Goal: Information Seeking & Learning: Learn about a topic

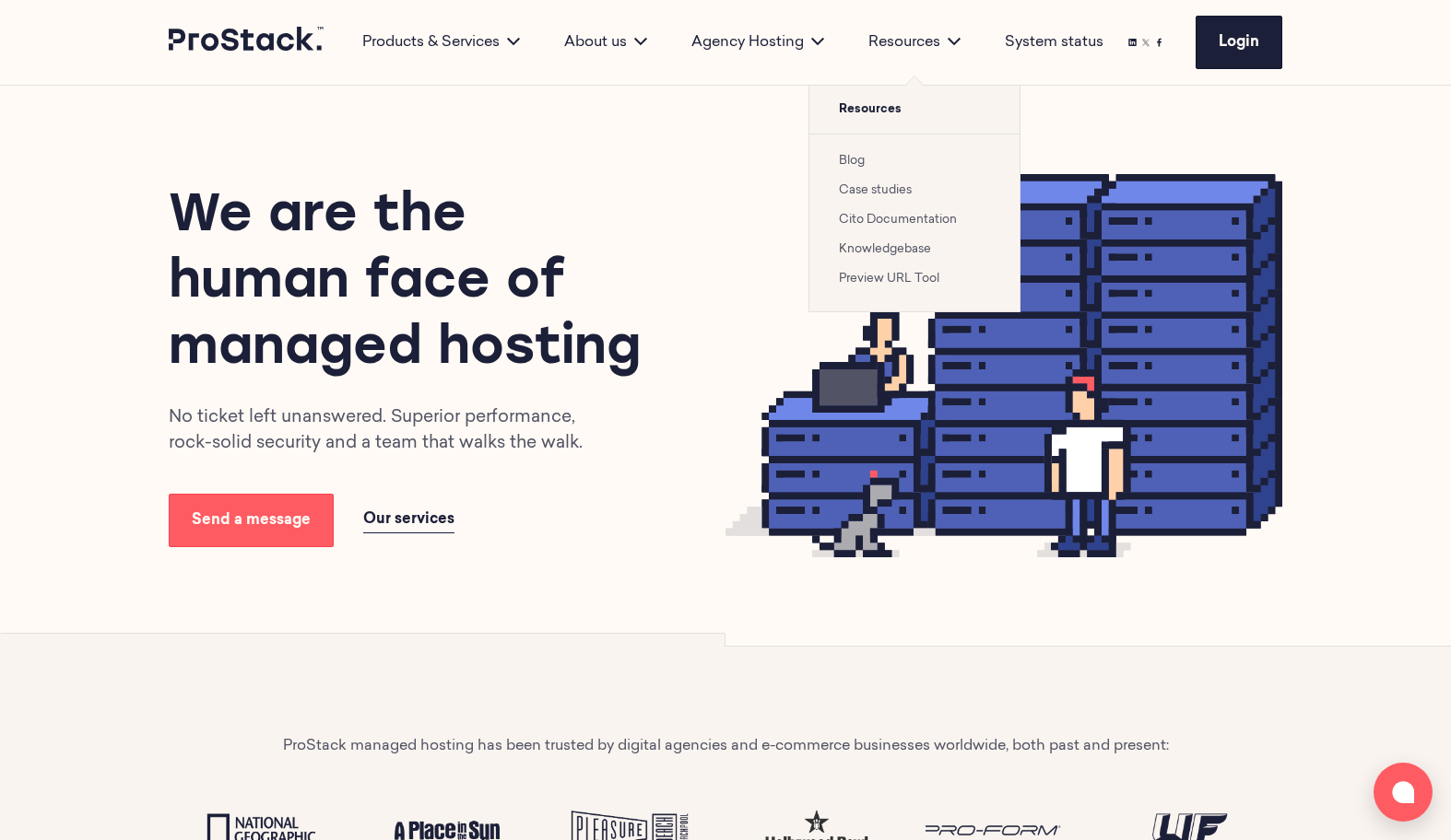
click at [896, 194] on link "Case studies" at bounding box center [874, 190] width 72 height 12
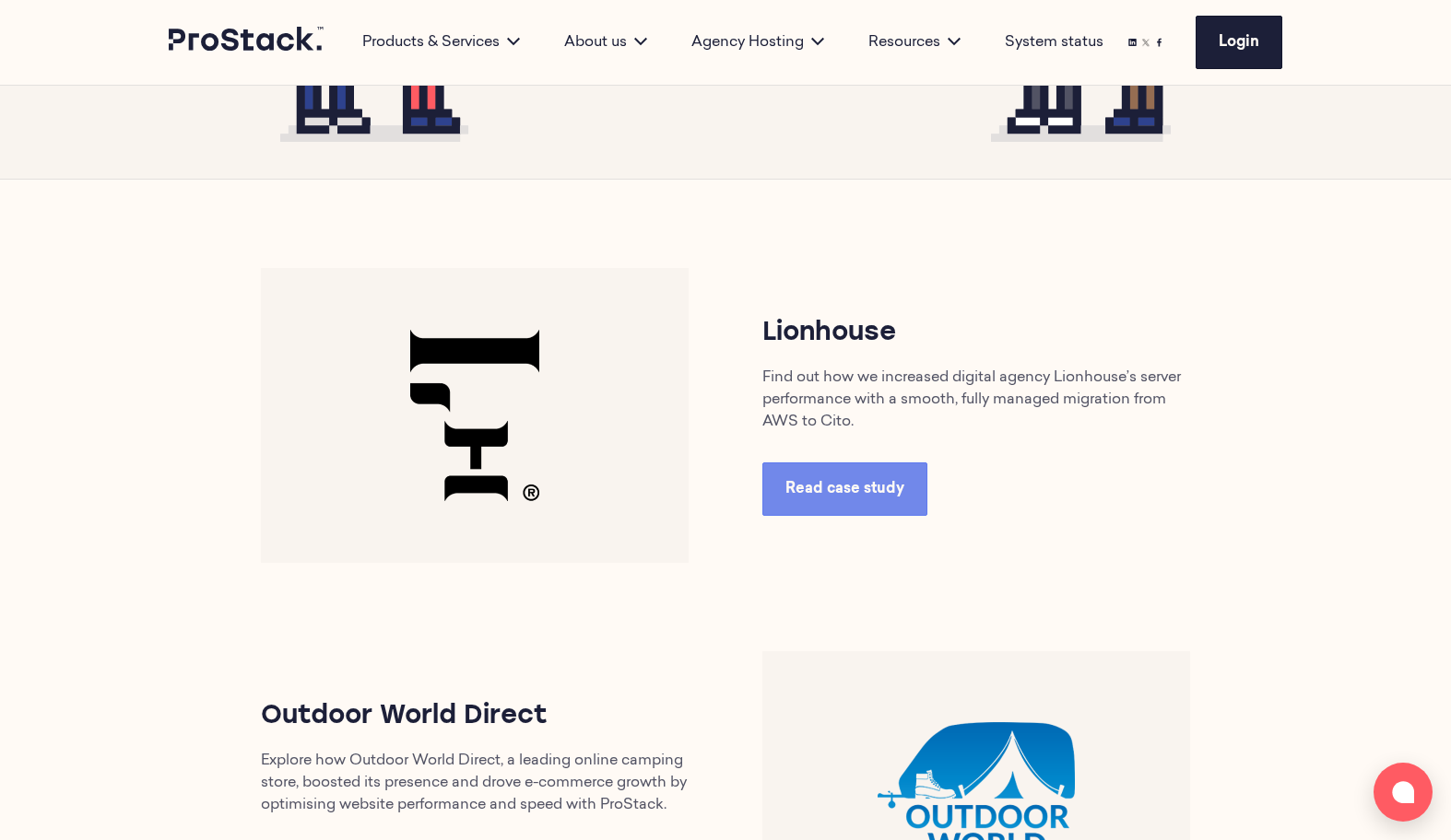
scroll to position [694, 0]
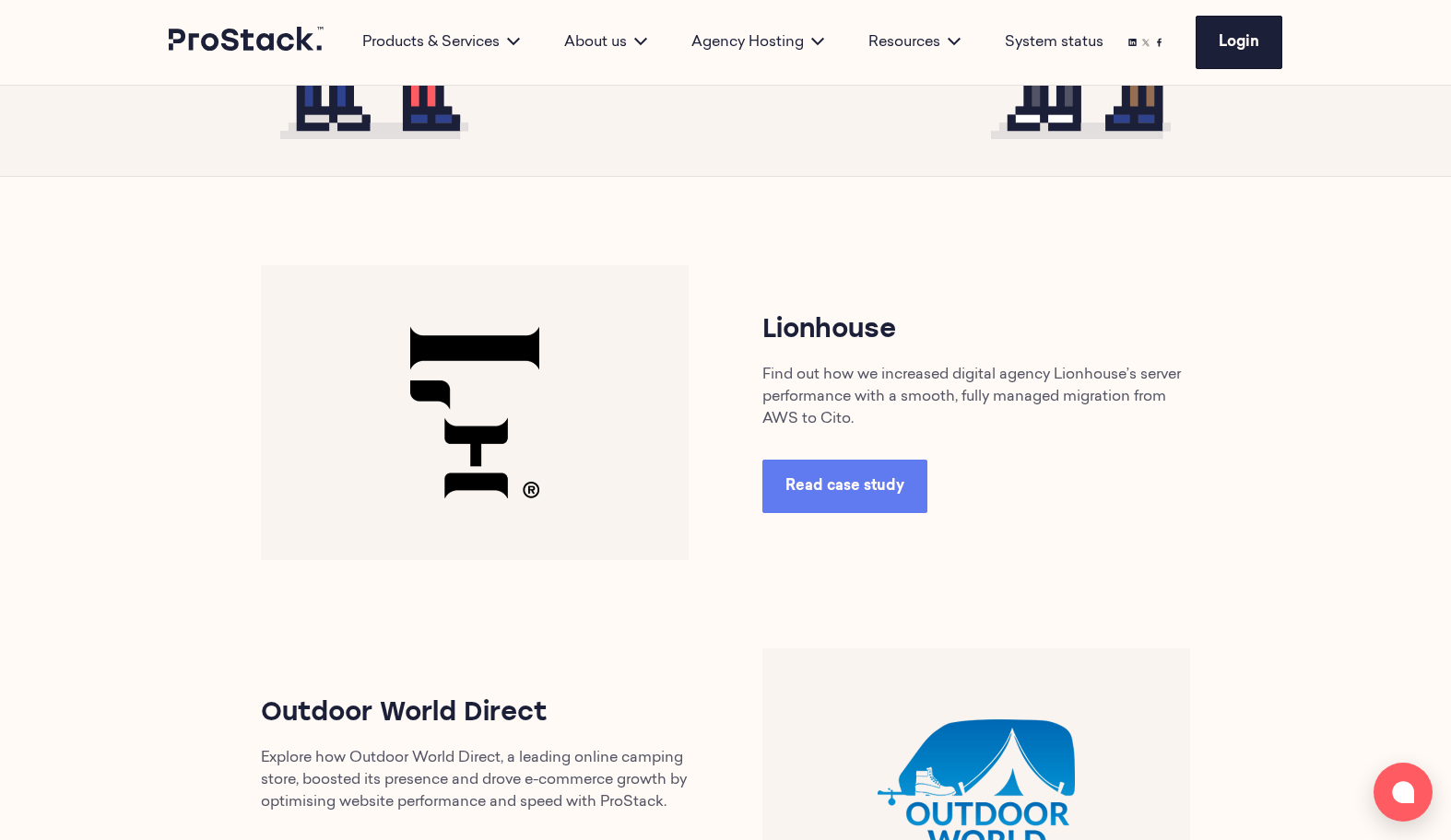
click at [855, 476] on link "Read case study" at bounding box center [844, 486] width 165 height 53
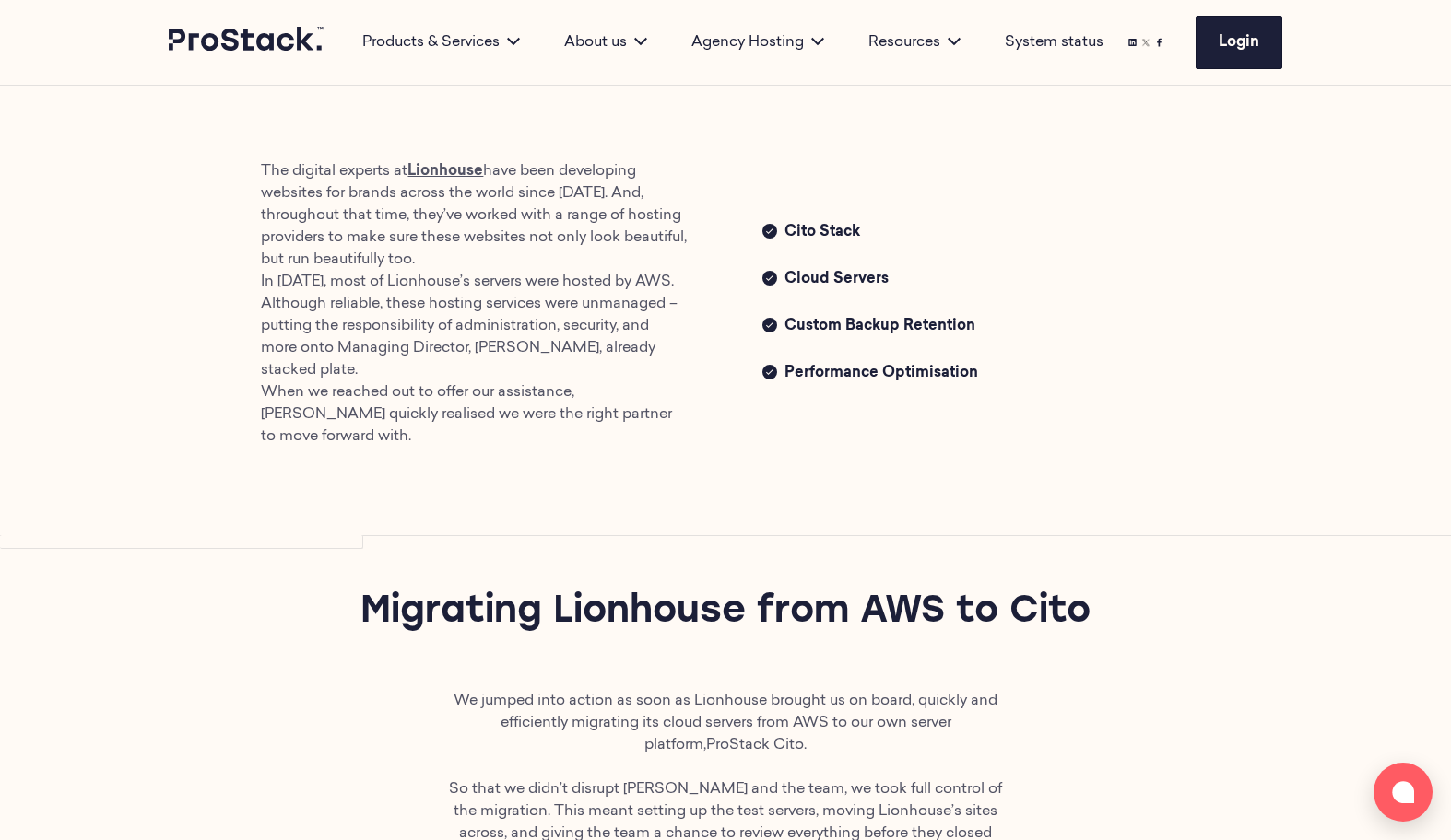
scroll to position [735, 0]
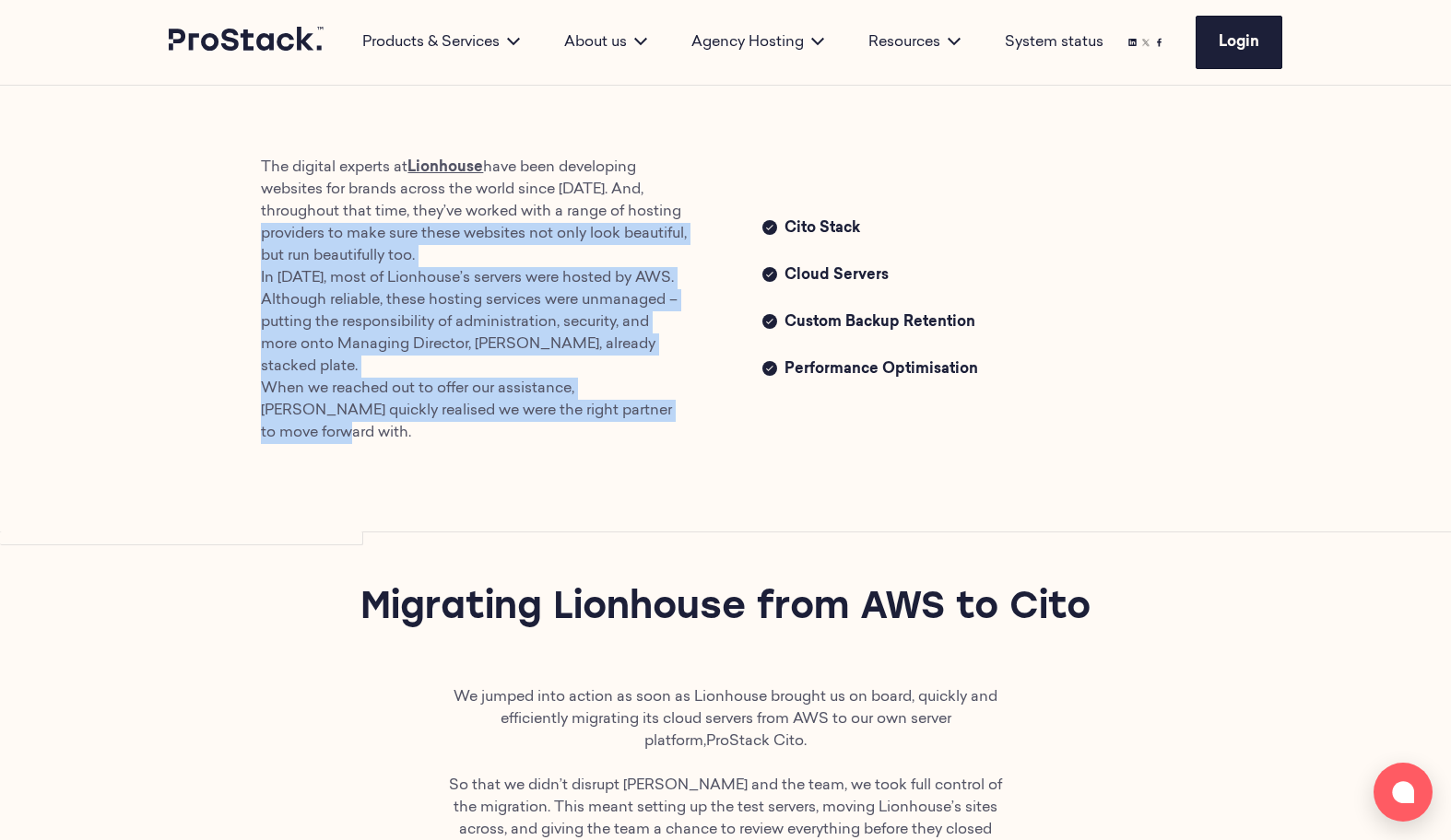
drag, startPoint x: 652, startPoint y: 433, endPoint x: 210, endPoint y: 218, distance: 491.5
click at [204, 218] on div "The digital experts at [GEOGRAPHIC_DATA] have been developing websites for bran…" at bounding box center [725, 300] width 1261 height 464
click at [937, 320] on span "Custom Backup Retention" at bounding box center [987, 324] width 406 height 25
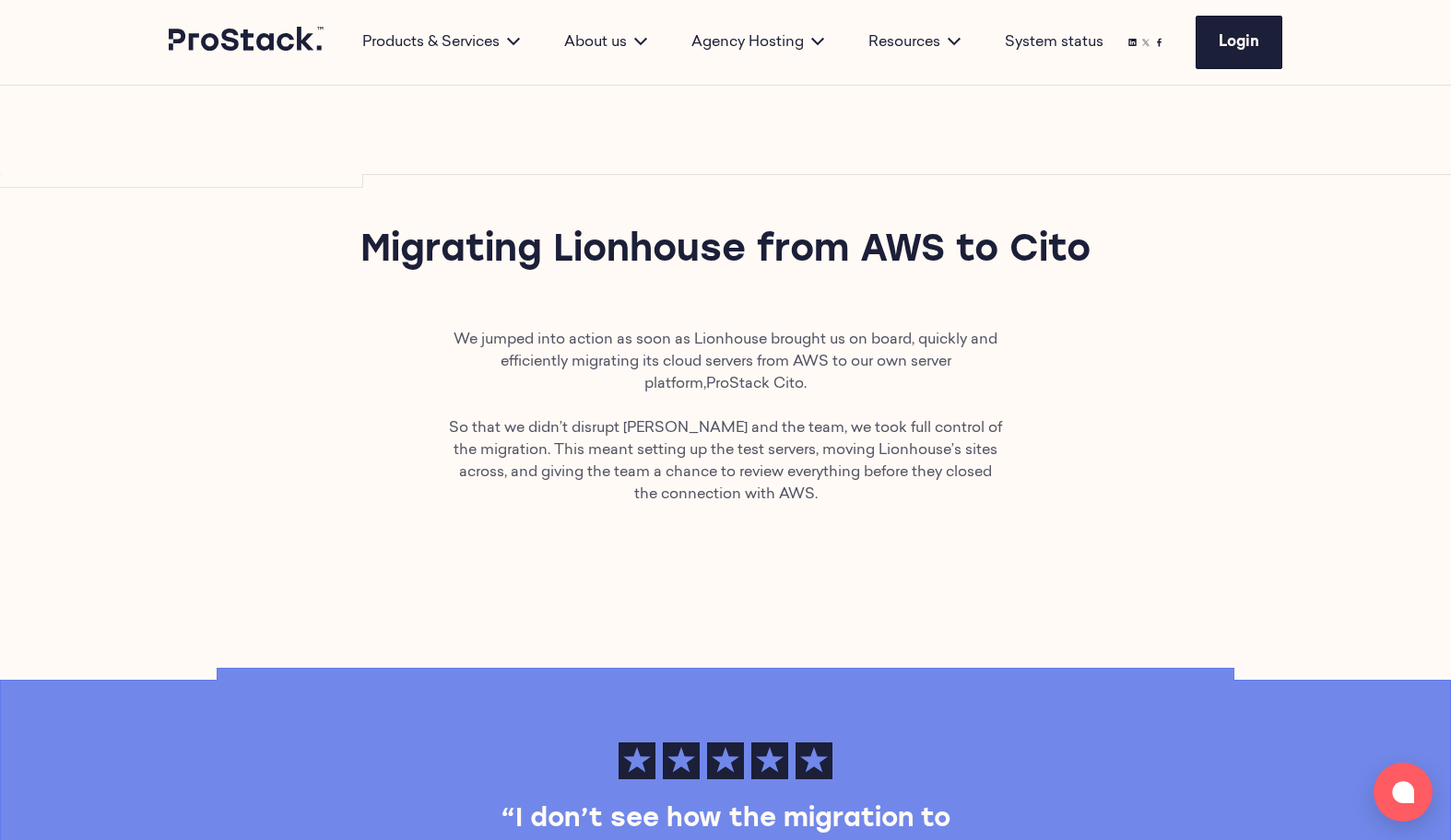
scroll to position [1108, 0]
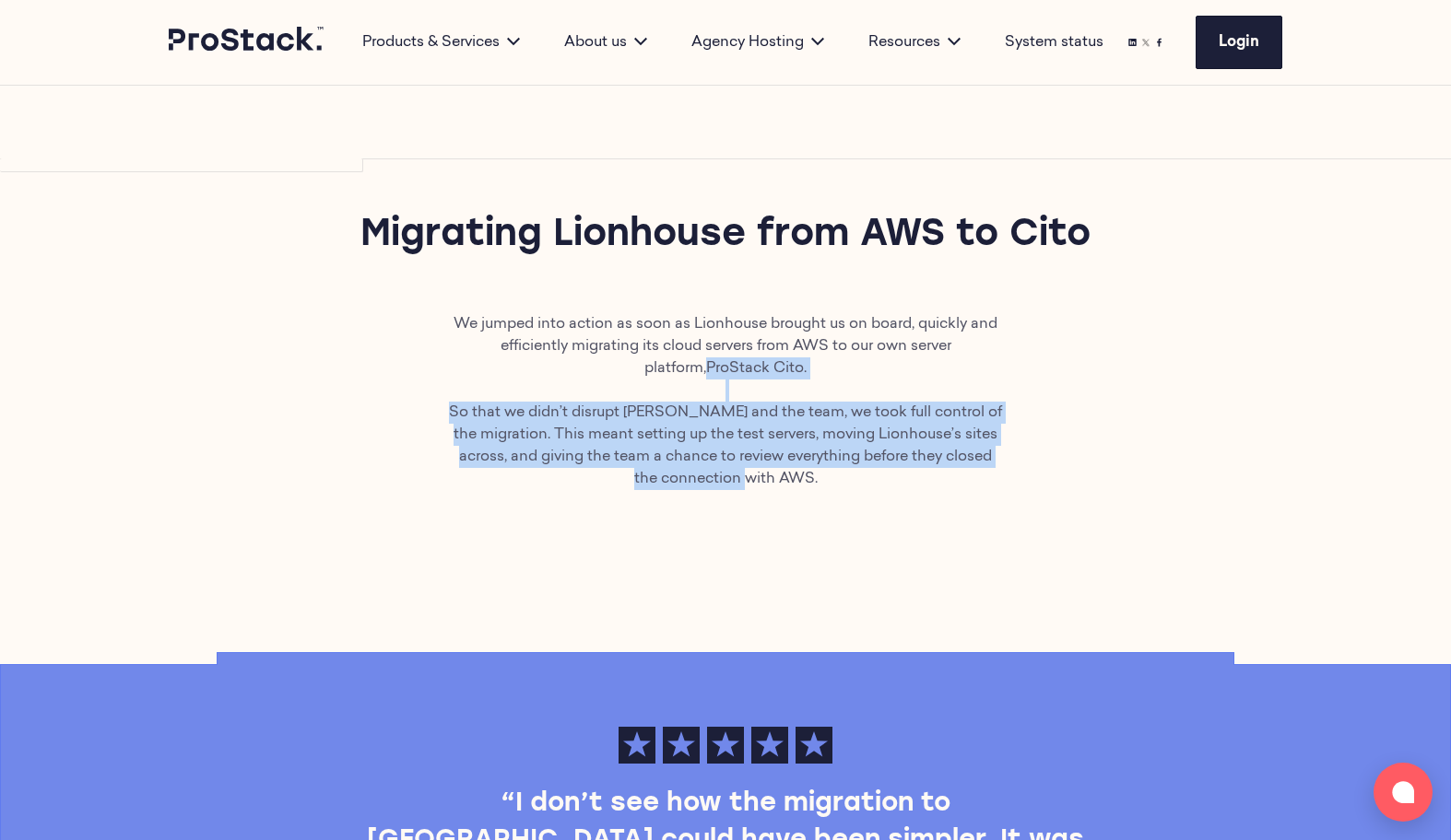
drag, startPoint x: 979, startPoint y: 513, endPoint x: 433, endPoint y: 285, distance: 591.7
click at [420, 313] on div "We jumped into action as soon as Lionhouse brought us on board, quickly and eff…" at bounding box center [726, 438] width 1451 height 251
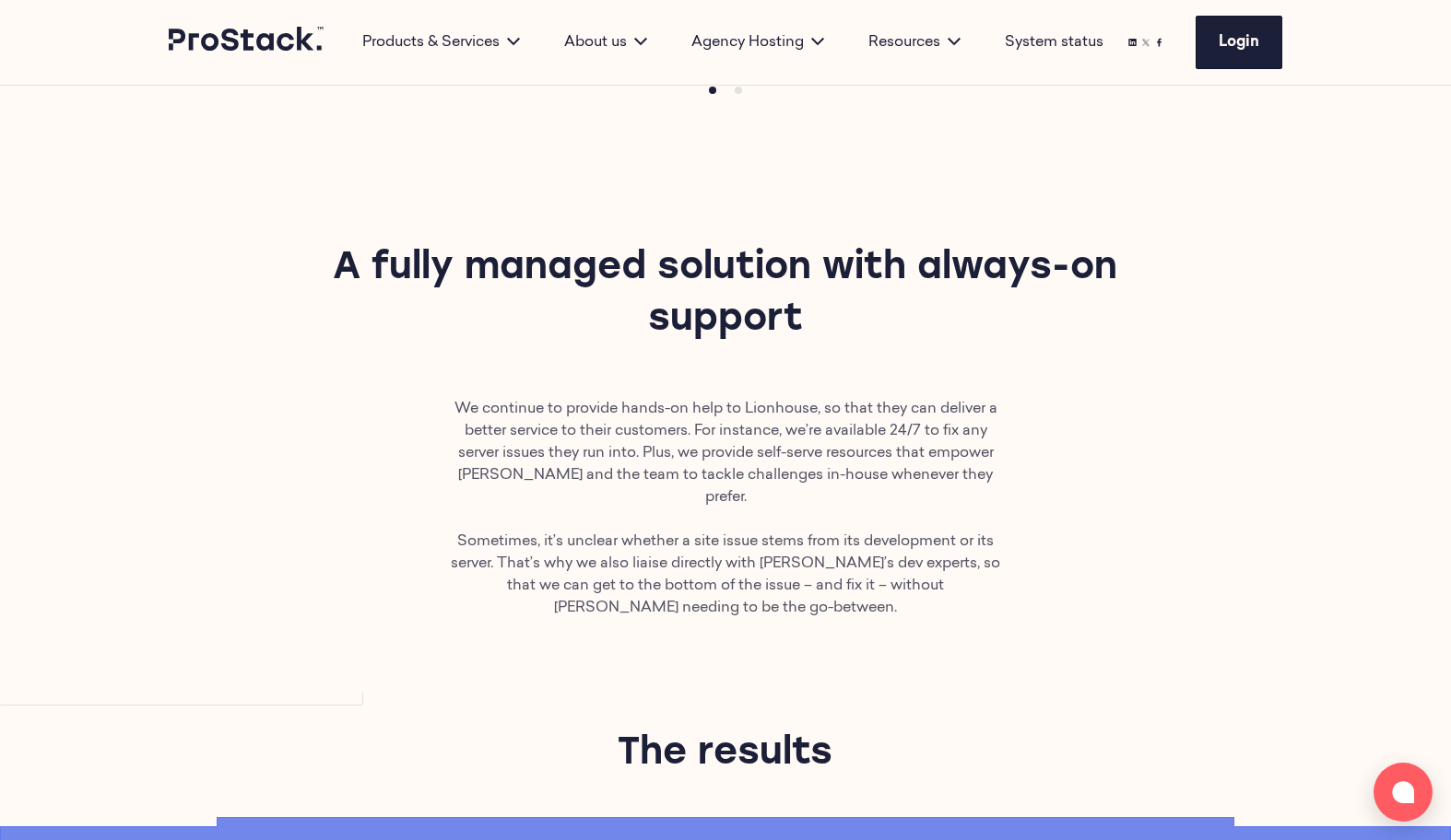
scroll to position [2143, 0]
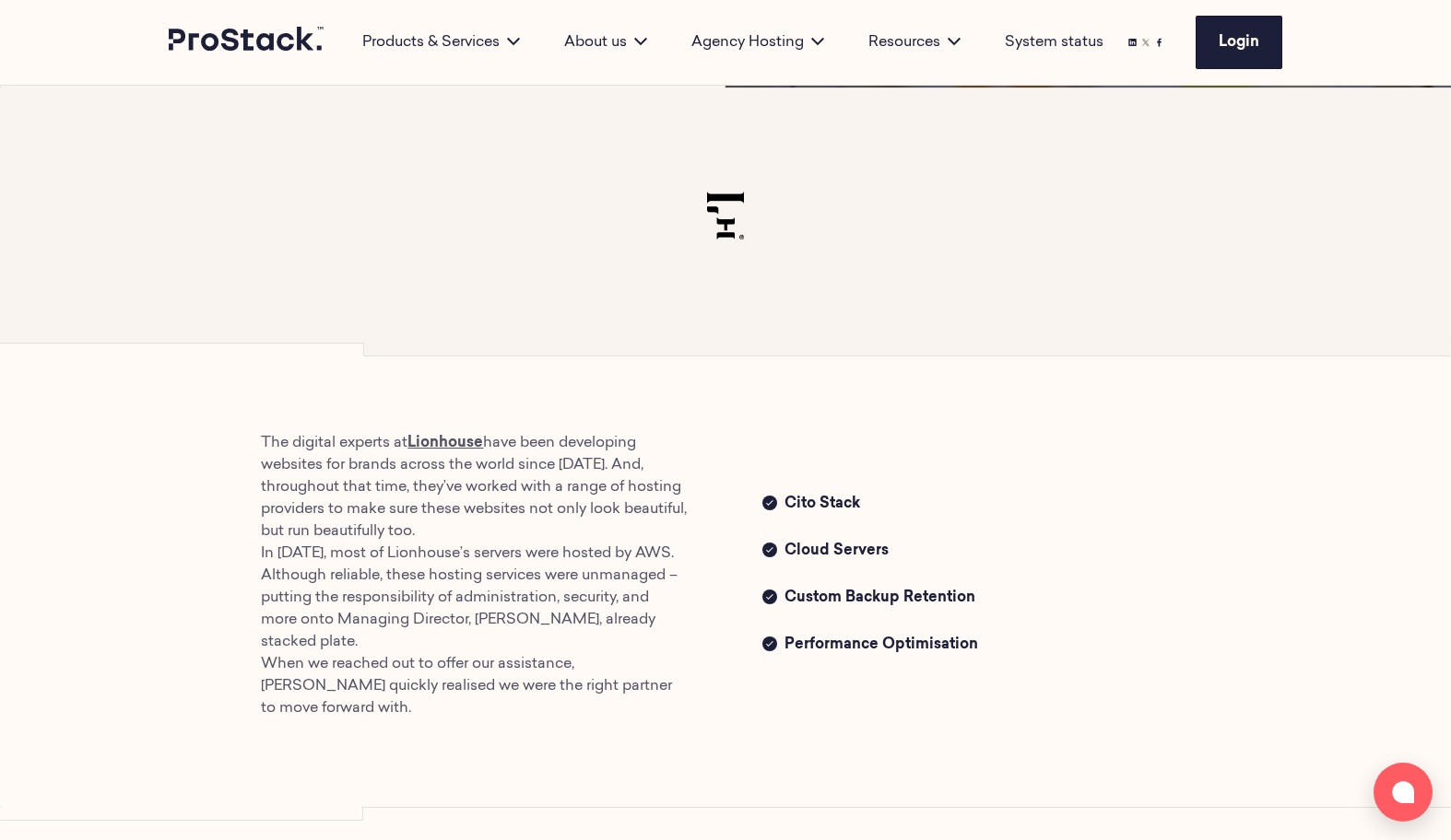
click at [980, 507] on ul "Cito Stack Cloud Servers Custom Backup Retention Performance Optimisation" at bounding box center [976, 576] width 428 height 166
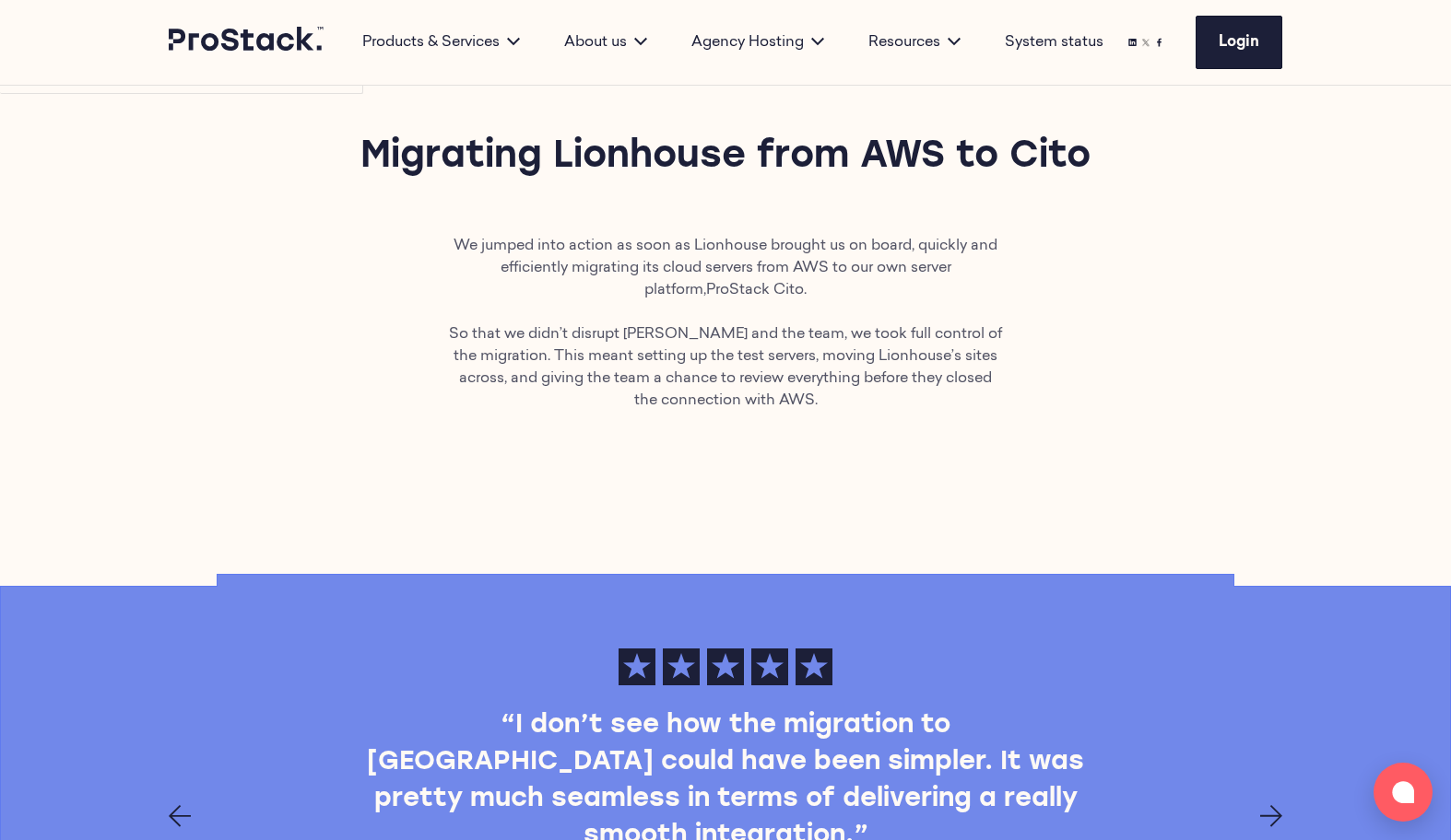
click at [1053, 237] on div "We jumped into action as soon as Lionhouse brought us on board, quickly and eff…" at bounding box center [725, 322] width 1261 height 177
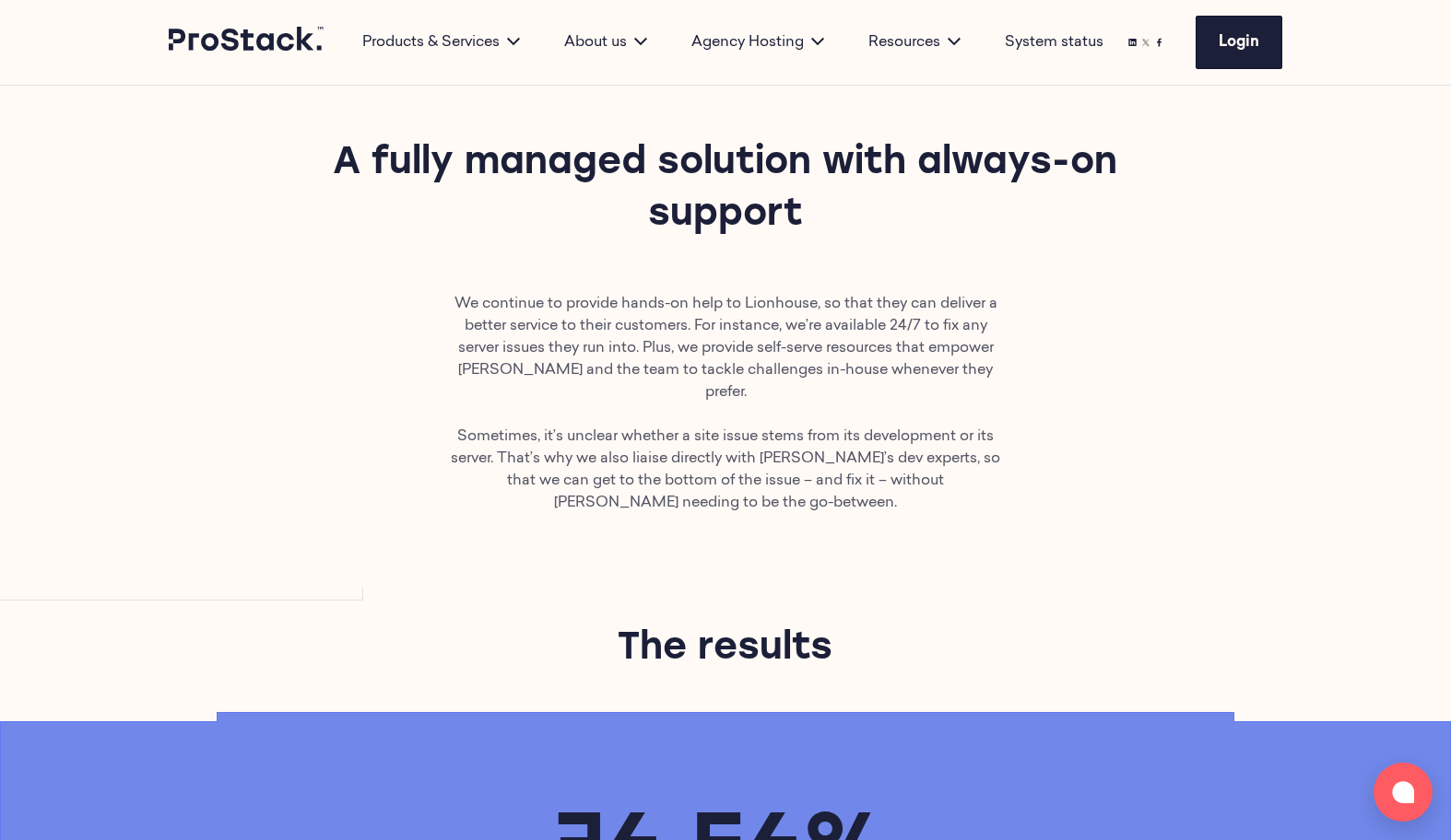
scroll to position [2251, 0]
